Goal: Task Accomplishment & Management: Complete application form

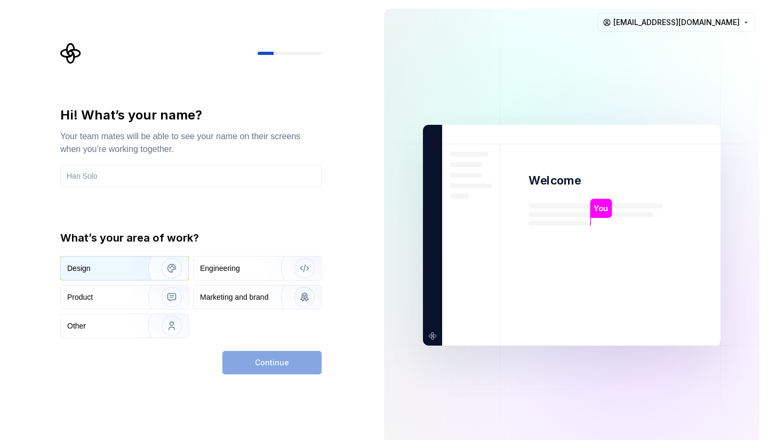
click at [109, 266] on div "Design" at bounding box center [100, 268] width 66 height 11
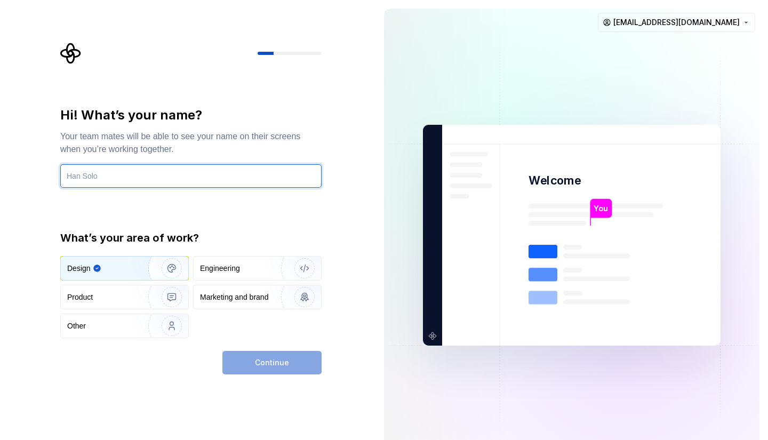
click at [171, 170] on input "text" at bounding box center [190, 175] width 261 height 23
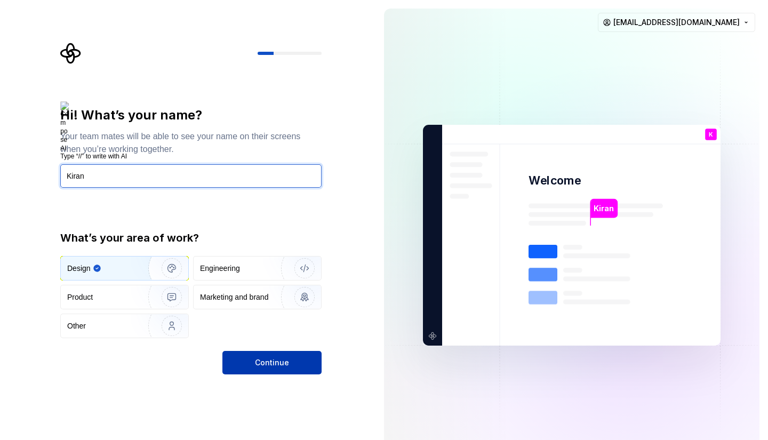
type input "Kiran"
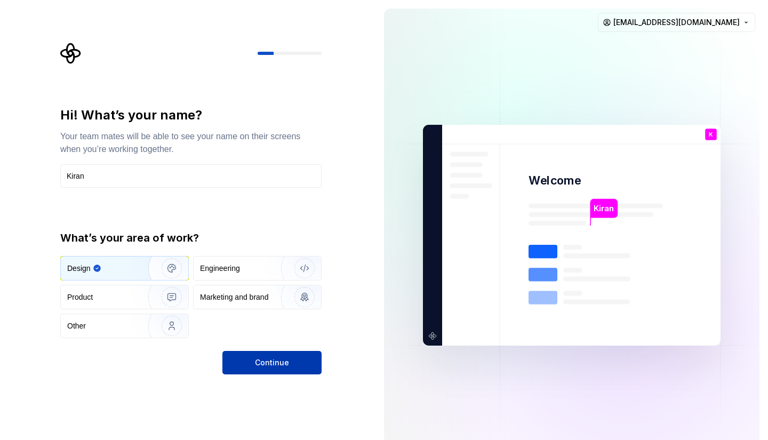
click at [313, 371] on button "Continue" at bounding box center [271, 362] width 99 height 23
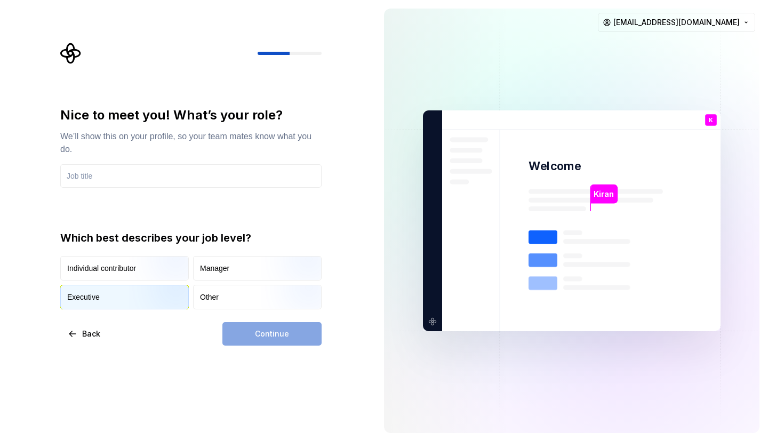
click at [157, 301] on img "button" at bounding box center [163, 310] width 68 height 71
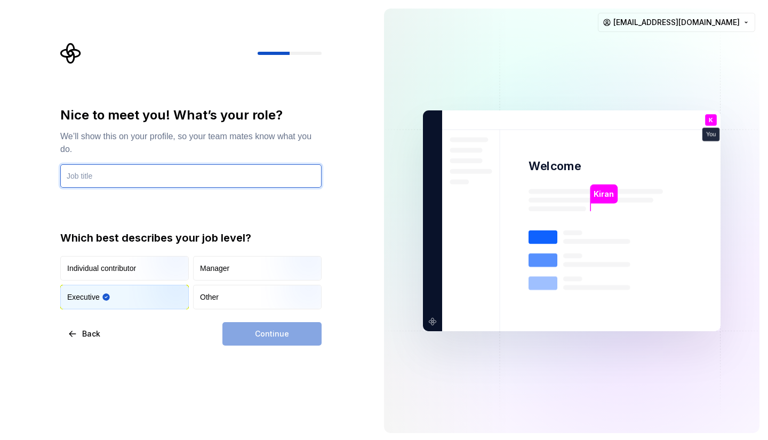
click at [142, 165] on input "text" at bounding box center [190, 175] width 261 height 23
type input "CEO"
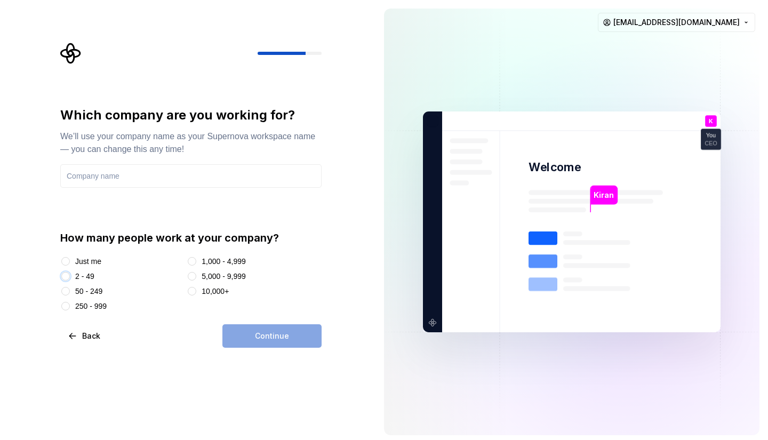
click at [64, 278] on button "2 - 49" at bounding box center [65, 276] width 9 height 9
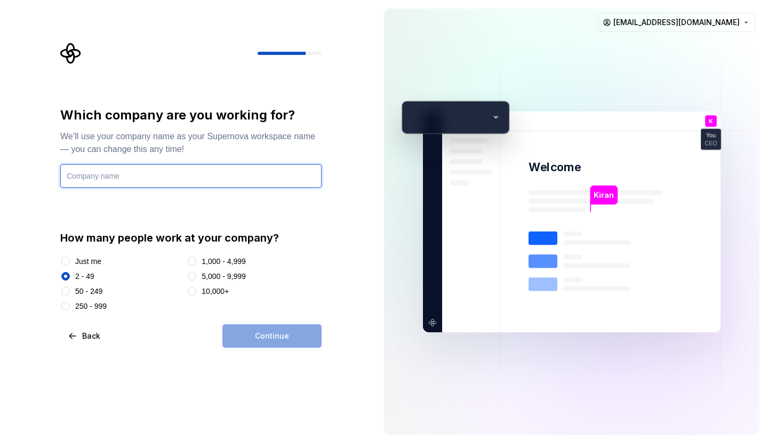
click at [131, 166] on input "text" at bounding box center [190, 175] width 261 height 23
type input "Xenolix"
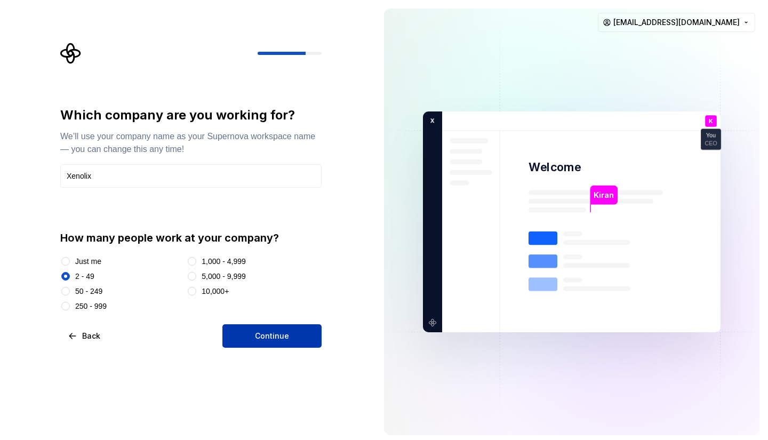
click at [279, 329] on button "Continue" at bounding box center [271, 335] width 99 height 23
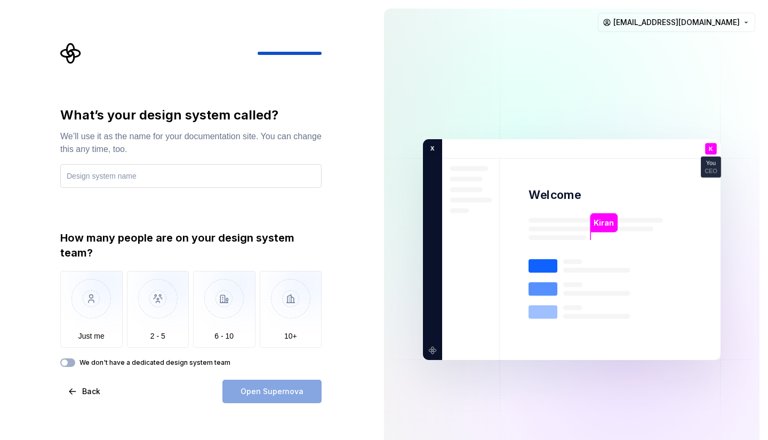
click at [126, 183] on input "text" at bounding box center [190, 175] width 261 height 23
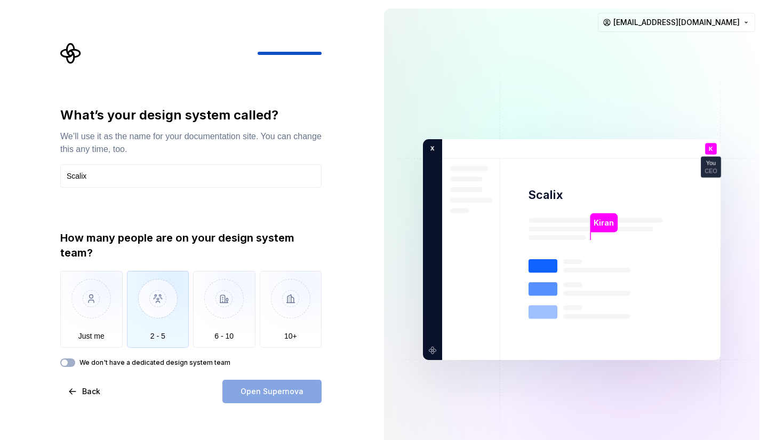
type input "Scalix"
click at [155, 326] on img "button" at bounding box center [158, 306] width 62 height 71
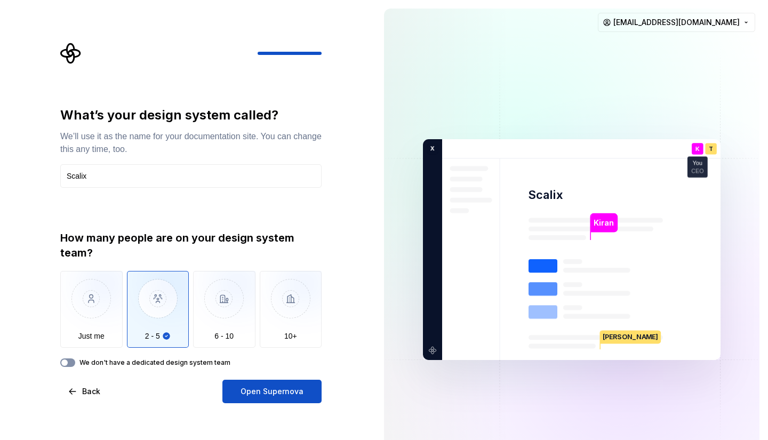
click at [74, 363] on button "We don't have a dedicated design system team" at bounding box center [67, 362] width 15 height 9
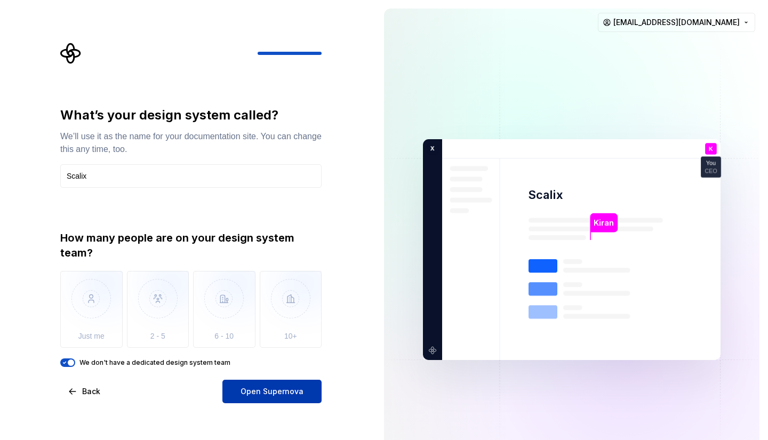
click at [291, 396] on span "Open Supernova" at bounding box center [272, 391] width 63 height 11
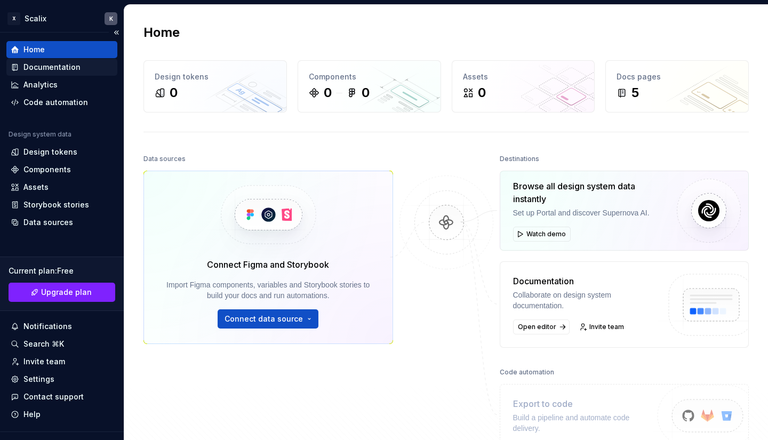
click at [71, 69] on div "Documentation" at bounding box center [51, 67] width 57 height 11
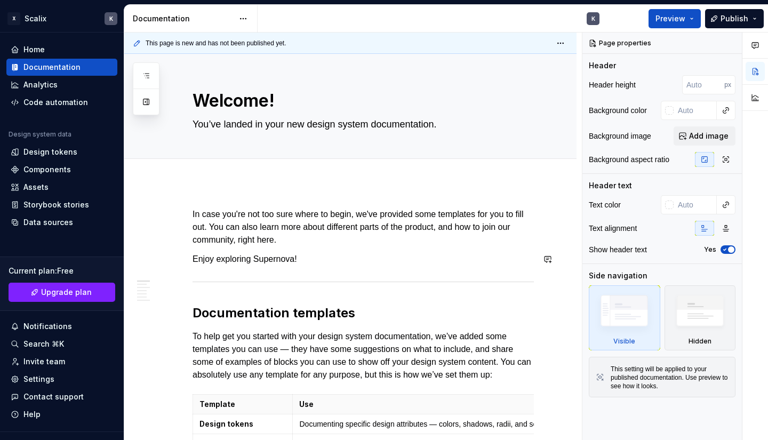
type textarea "*"
click at [57, 78] on div "Analytics" at bounding box center [61, 84] width 111 height 17
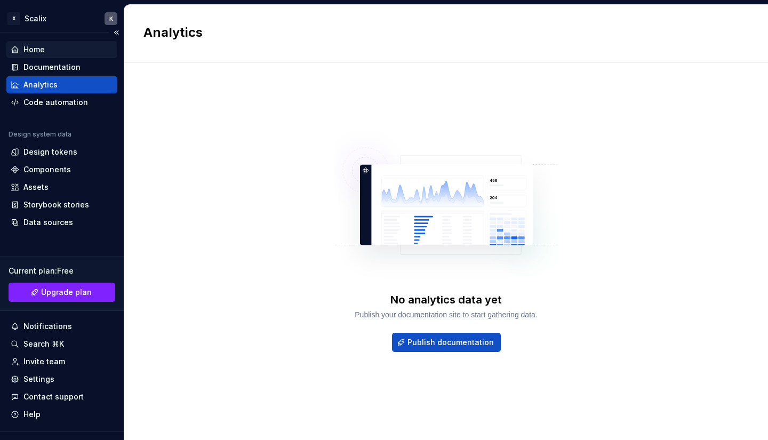
click at [59, 49] on div "Home" at bounding box center [62, 49] width 102 height 11
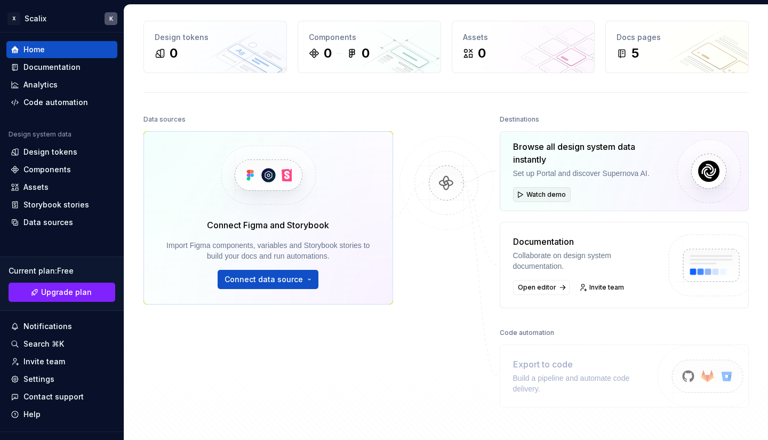
scroll to position [1, 0]
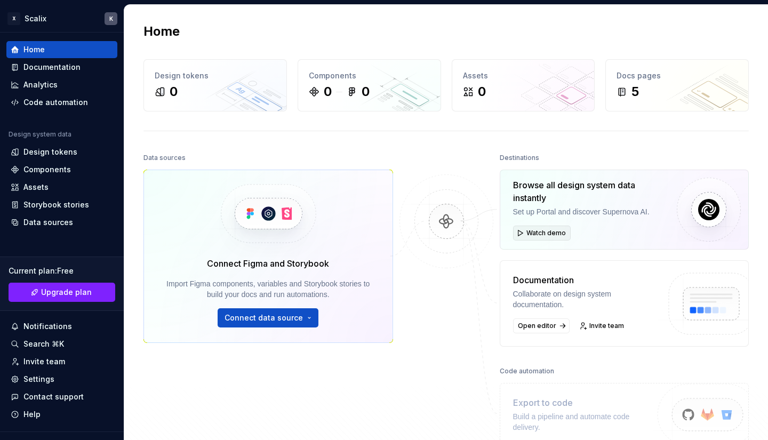
click at [538, 229] on span "Watch demo" at bounding box center [545, 233] width 39 height 9
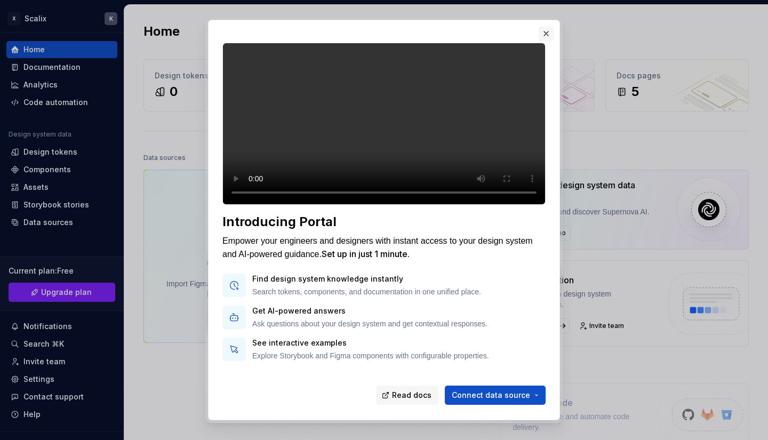
click at [547, 37] on button "button" at bounding box center [546, 33] width 15 height 15
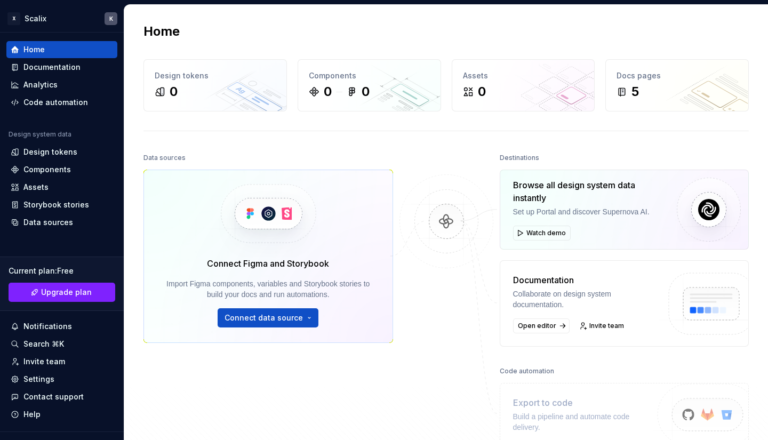
scroll to position [166, 0]
